Goal: Information Seeking & Learning: Learn about a topic

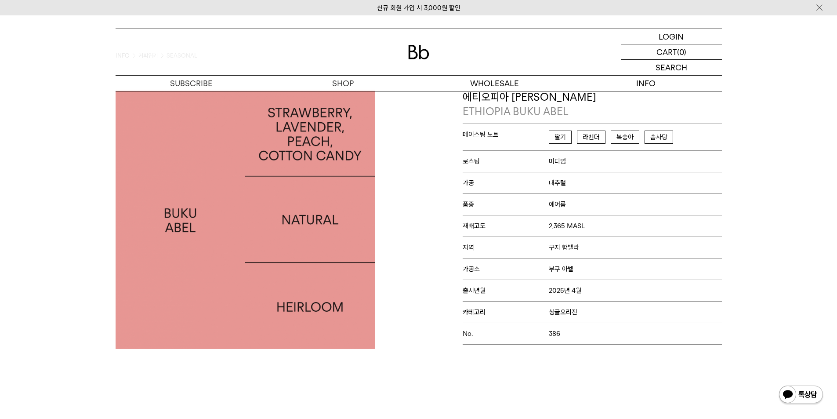
click at [88, 258] on div "Bb의 커피 ALL SEASONAL YEAR-ROUND AUCTION SERIES ARCHIVE 2023 2022 2021 2020 2019 …" at bounding box center [418, 406] width 837 height 633
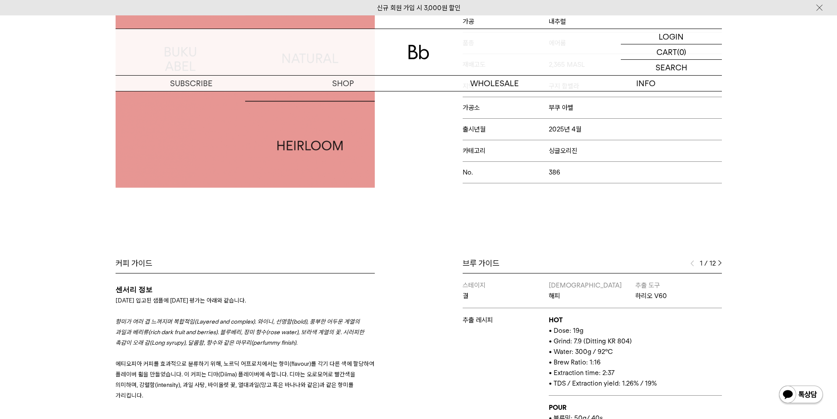
scroll to position [264, 0]
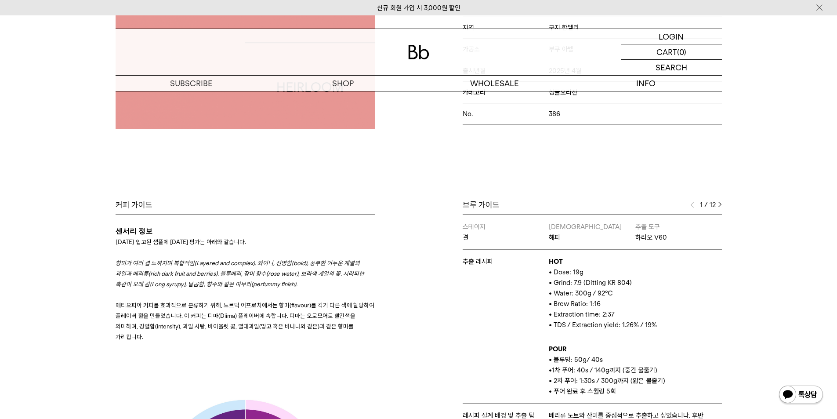
click at [200, 254] on p at bounding box center [245, 252] width 259 height 11
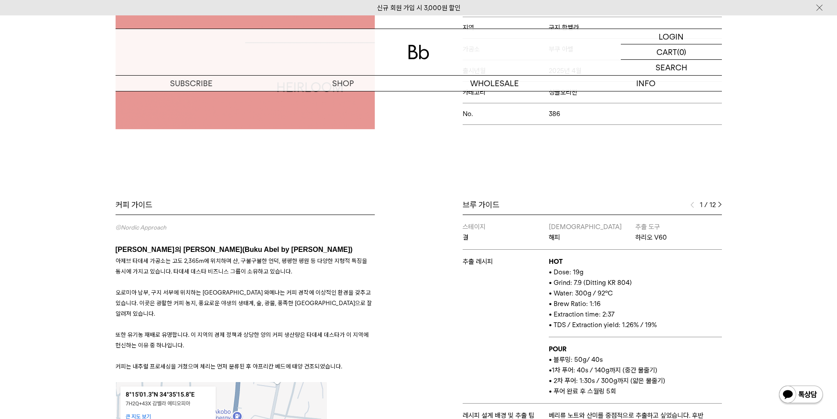
scroll to position [396, 0]
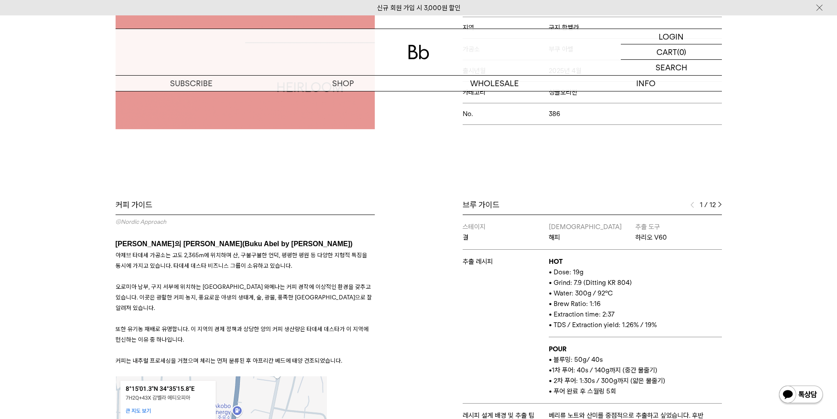
click at [92, 257] on div "Bb의 커피 ALL SEASONAL YEAR-ROUND AUCTION SERIES ARCHIVE 2023 2022 2021 2020 2019 …" at bounding box center [418, 186] width 837 height 633
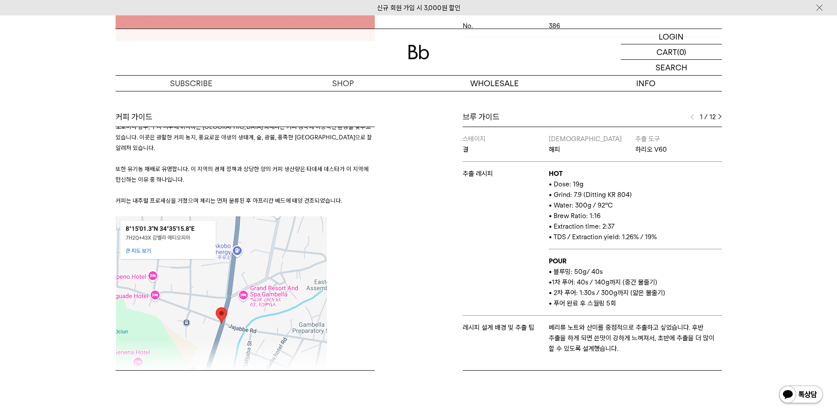
scroll to position [484, 0]
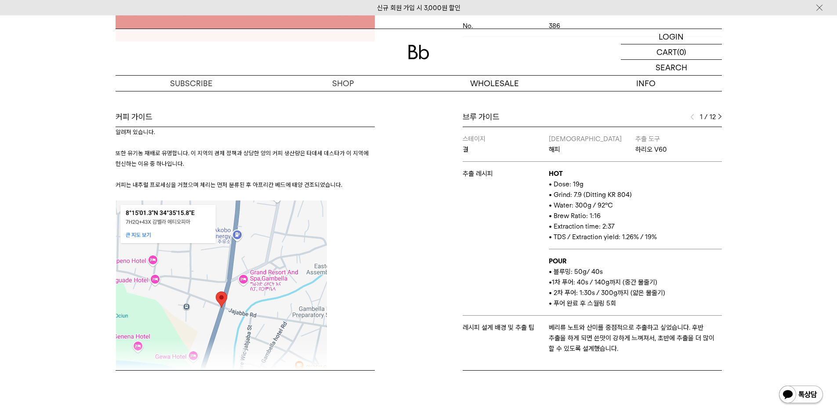
click at [147, 216] on img at bounding box center [221, 306] width 211 height 213
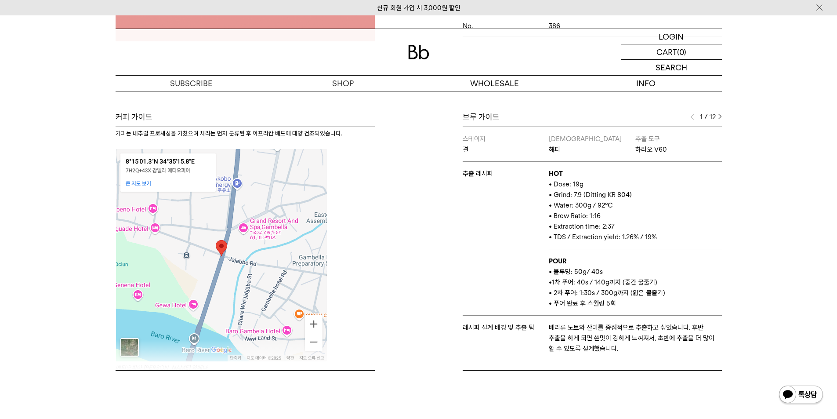
scroll to position [615, 0]
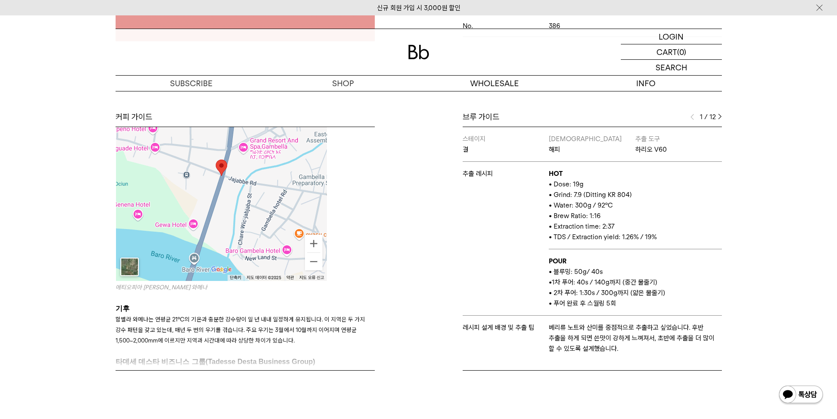
click at [175, 284] on span "에티오피아 [PERSON_NAME] 와메나" at bounding box center [162, 287] width 92 height 7
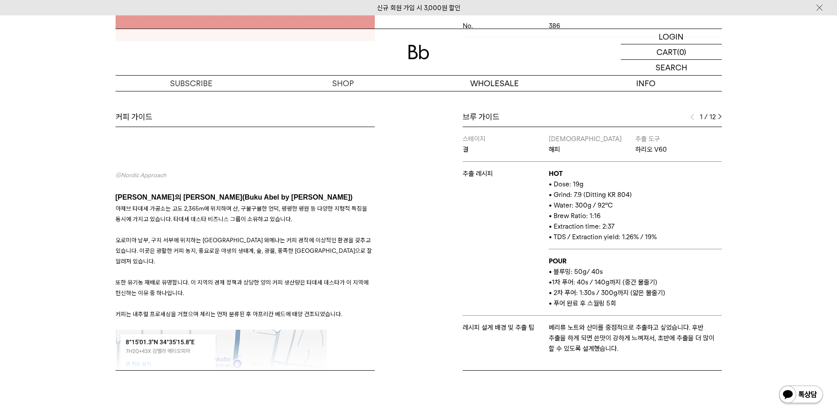
scroll to position [352, 0]
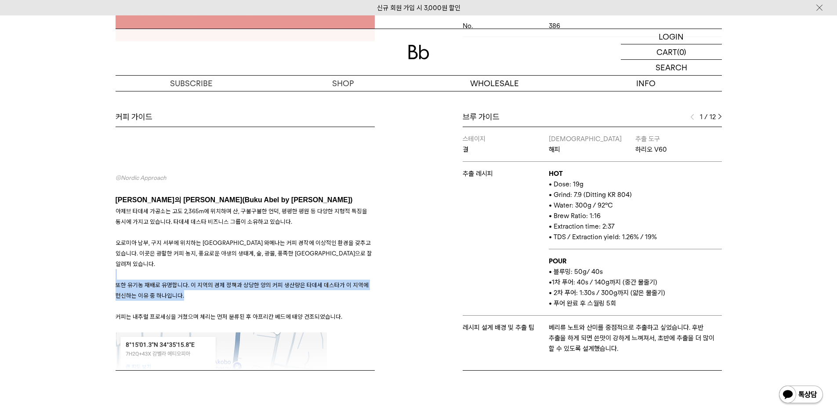
drag, startPoint x: 137, startPoint y: 259, endPoint x: 229, endPoint y: 276, distance: 93.4
click at [229, 276] on h3 "아제브 타데세 가공소는 고도 2,365m에 위치하며 산, 구불구불한 언덕, 평평한 평원 등 다양한 지형적 특징을 동시에 가지고 있습니다. 타데…" at bounding box center [245, 264] width 259 height 116
click at [229, 280] on p "또한 유기농 재배로 유명합니다. 이 지역의 경제 정책과 상당한 양의 커피 생산량은 타데세 데스타가 이 지역에 헌신하는 이유 중 하나입니다." at bounding box center [245, 290] width 259 height 21
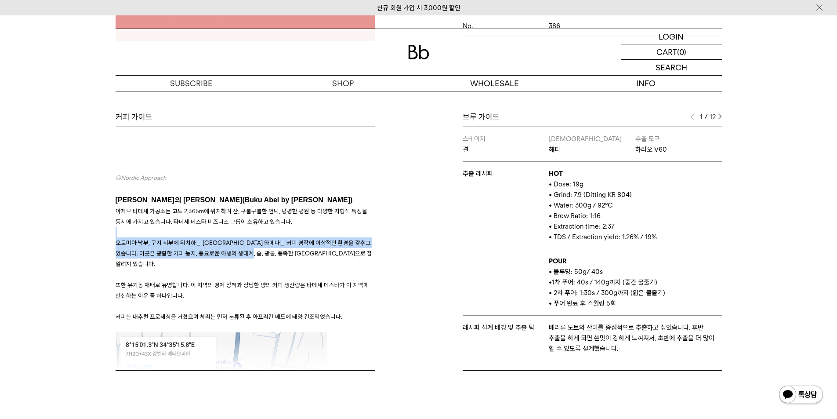
drag, startPoint x: 138, startPoint y: 223, endPoint x: 254, endPoint y: 249, distance: 118.6
click at [254, 249] on h3 "아제브 타데세 가공소는 고도 2,365m에 위치하며 산, 구불구불한 언덕, 평평한 평원 등 다양한 지형적 특징을 동시에 가지고 있습니다. 타데…" at bounding box center [245, 264] width 259 height 116
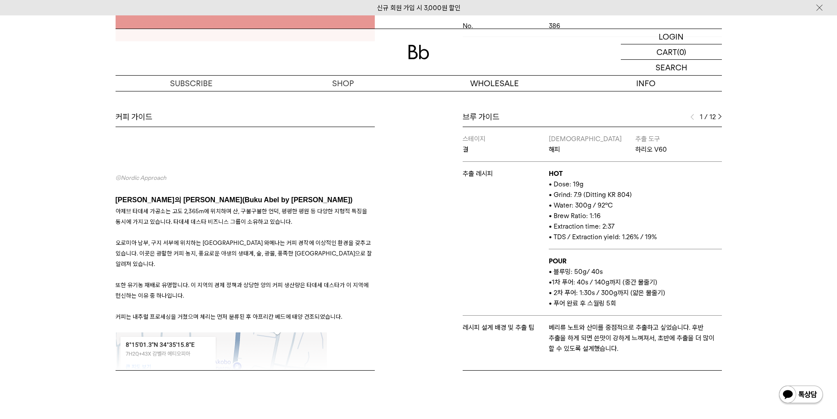
click at [258, 269] on p at bounding box center [245, 274] width 259 height 11
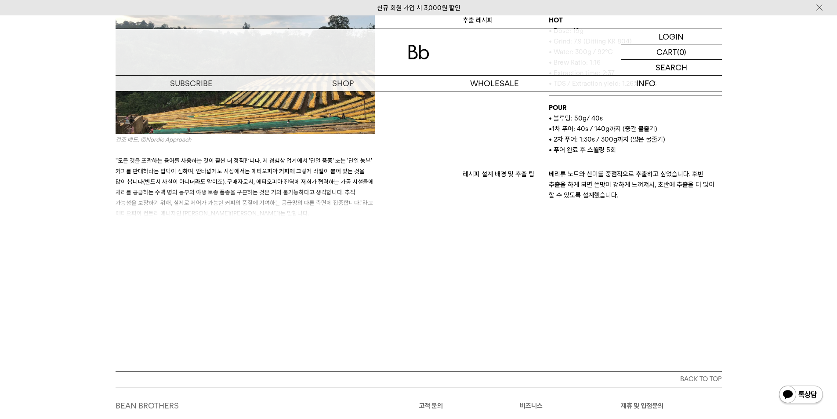
scroll to position [396, 0]
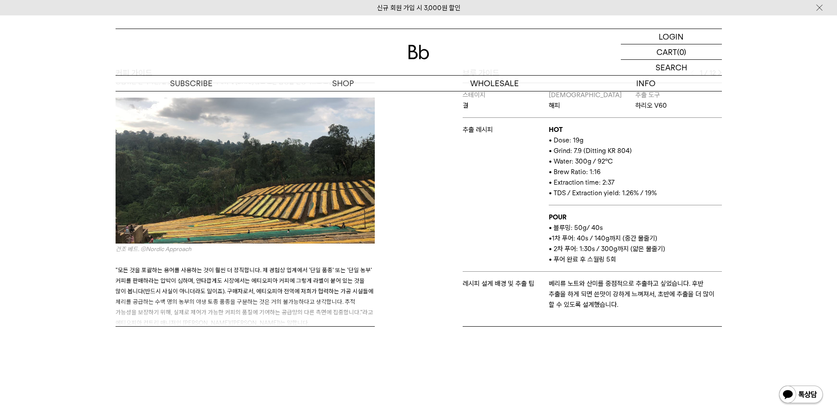
click at [236, 273] on p ""모든 것을 포괄하는 용어를 사용하는 것이 훨씬 더 정직합니다. 제 경험상 업계에서 '단일 품종' 또는 '단일 농부' 커피를 판매하라는 압박이…" at bounding box center [245, 296] width 259 height 63
drag, startPoint x: 151, startPoint y: 284, endPoint x: 355, endPoint y: 281, distance: 203.5
click at [355, 281] on p ""모든 것을 포괄하는 용어를 사용하는 것이 훨씬 더 정직합니다. 제 경험상 업계에서 '단일 품종' 또는 '단일 농부' 커피를 판매하라는 압박이…" at bounding box center [245, 296] width 259 height 63
click at [311, 285] on p ""모든 것을 포괄하는 용어를 사용하는 것이 훨씬 더 정직합니다. 제 경험상 업계에서 '단일 품종' 또는 '단일 농부' 커피를 판매하라는 압박이…" at bounding box center [245, 296] width 259 height 63
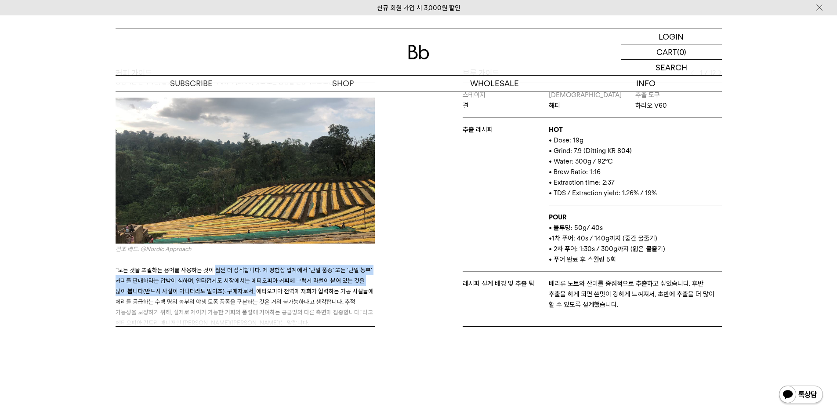
drag, startPoint x: 212, startPoint y: 240, endPoint x: 241, endPoint y: 260, distance: 35.3
click at [241, 266] on span ""모든 것을 포괄하는 용어를 사용하는 것이 훨씬 더 정직합니다. 제 경험상 업계에서 '단일 품종' 또는 '단일 농부' 커피를 판매하라는 압박이…" at bounding box center [245, 296] width 258 height 60
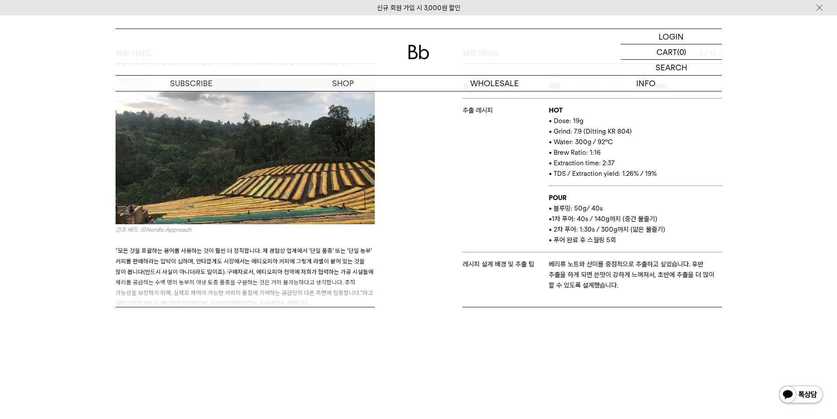
scroll to position [352, 0]
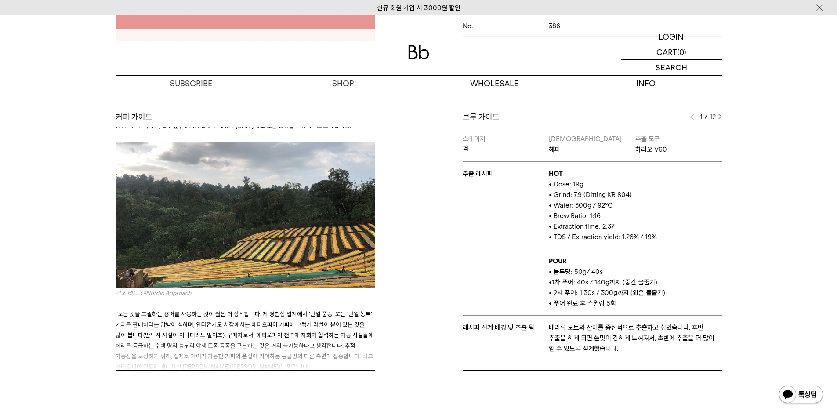
click at [255, 311] on span ""모든 것을 포괄하는 용어를 사용하는 것이 훨씬 더 정직합니다. 제 경험상 업계에서 '단일 품종' 또는 '단일 농부' 커피를 판매하라는 압박이…" at bounding box center [245, 340] width 258 height 60
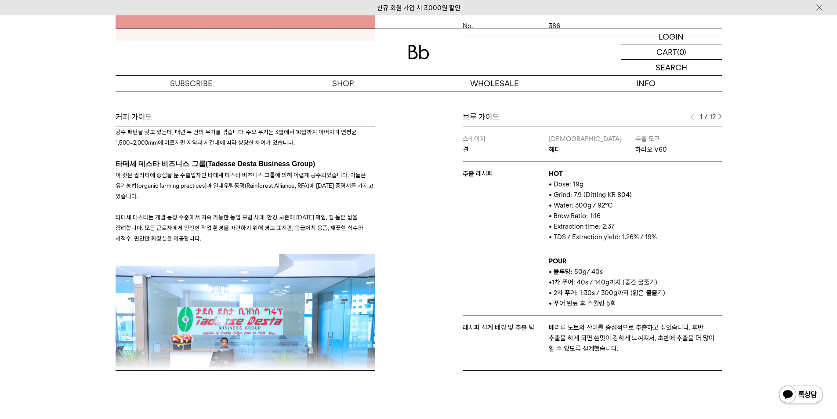
scroll to position [818, 0]
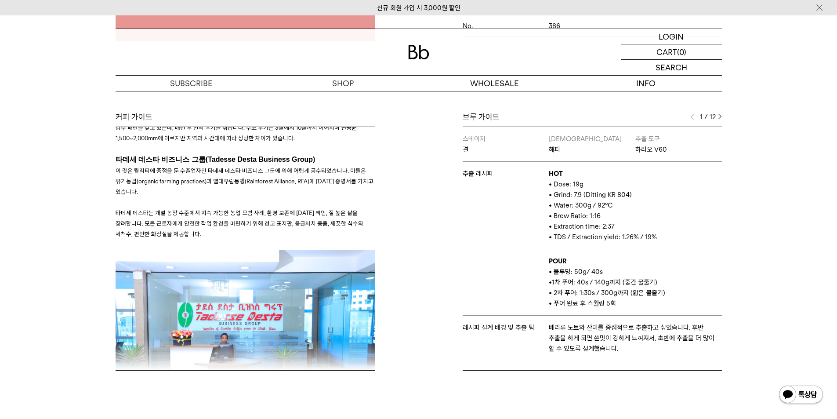
click at [307, 207] on p "타데세 데스타는 개별 농장 수준에서 지속 가능한 농업 모범 사례, 환경 보존에 대한 책임, 질 높은 삶을 장려합니다. 모든 근로자에게 안전한 …" at bounding box center [245, 223] width 259 height 32
click at [736, 227] on div "Bb의 커피 ALL SEASONAL YEAR-ROUND AUCTION SERIES ARCHIVE 2023 2022 2021 2020 2019 …" at bounding box center [418, 98] width 837 height 633
